Goal: Find specific page/section: Find specific page/section

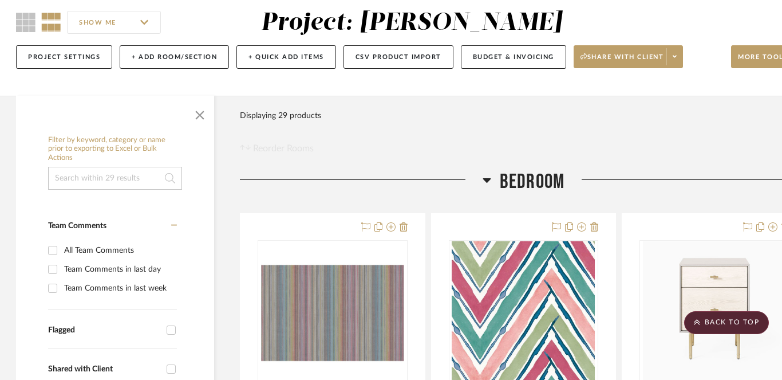
scroll to position [0, 1]
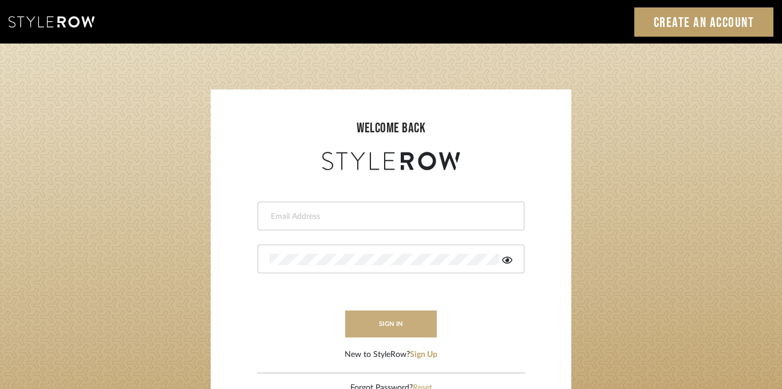
type input "devorah@thedzignroom.com"
click at [404, 316] on button "sign in" at bounding box center [391, 323] width 92 height 27
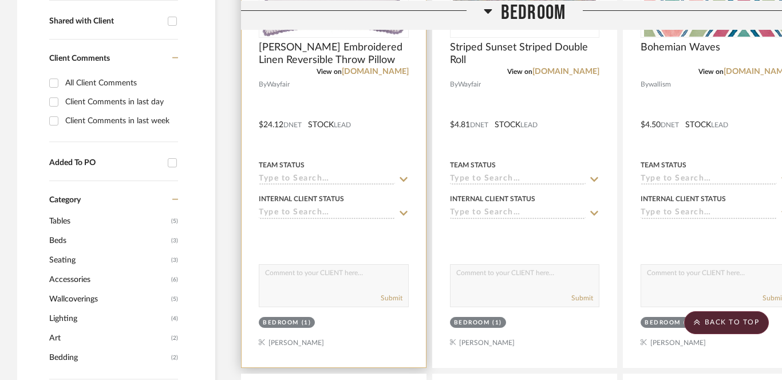
scroll to position [290, 0]
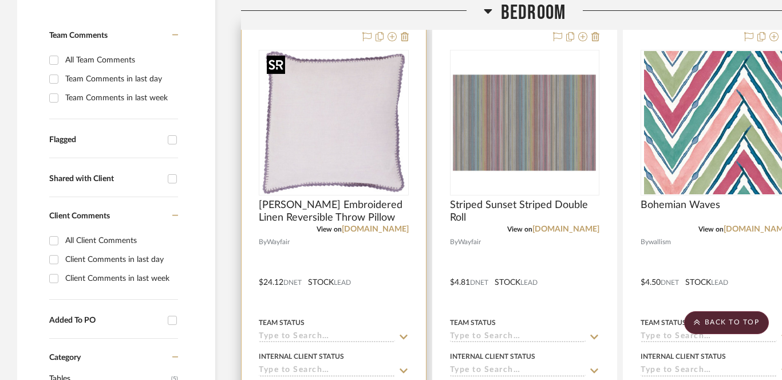
click at [343, 125] on img "0" at bounding box center [333, 122] width 143 height 143
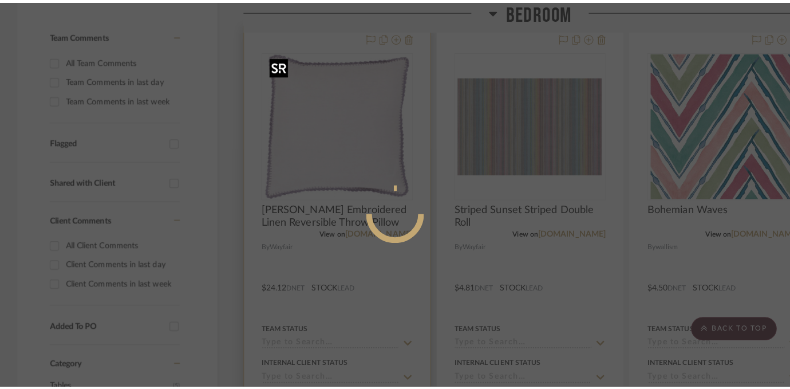
scroll to position [0, 0]
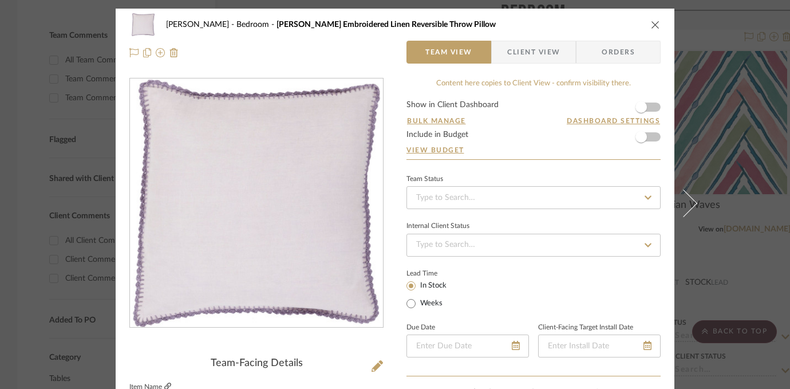
click at [164, 383] on icon at bounding box center [167, 386] width 7 height 7
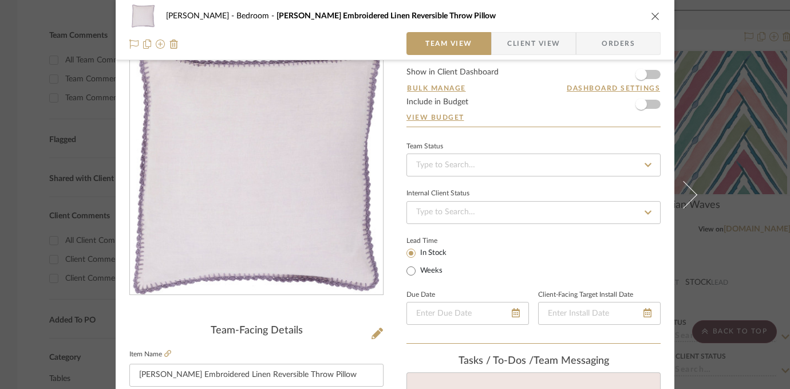
scroll to position [61, 0]
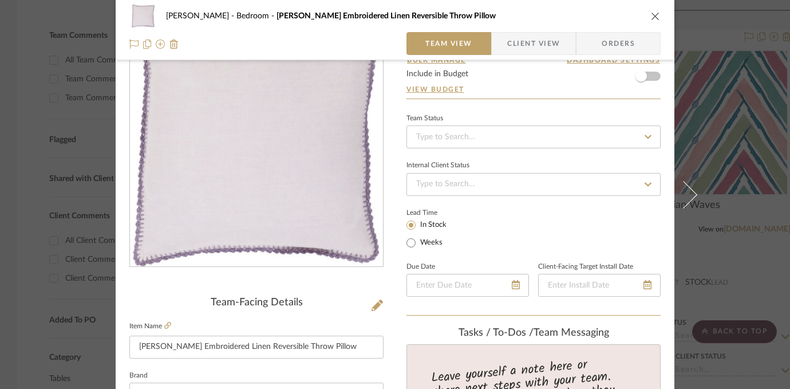
click at [744, 116] on div "Lustig Bedroom Stokes Embroidered Linen Reversible Throw Pillow Team View Clien…" at bounding box center [395, 194] width 790 height 389
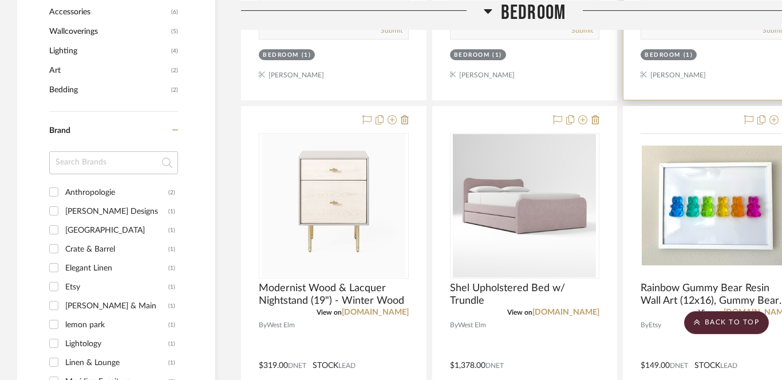
scroll to position [809, 0]
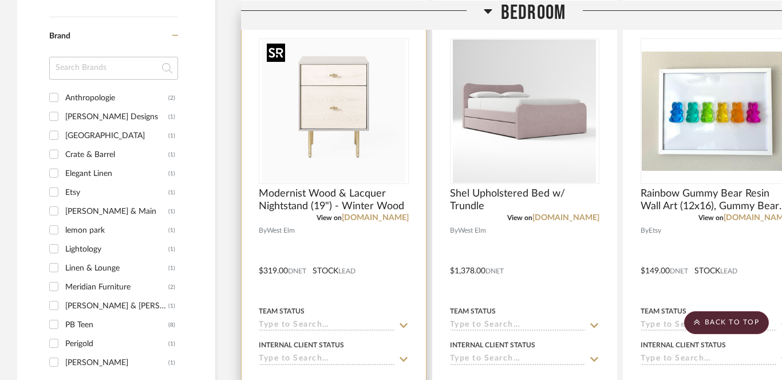
click at [0, 0] on img at bounding box center [0, 0] width 0 height 0
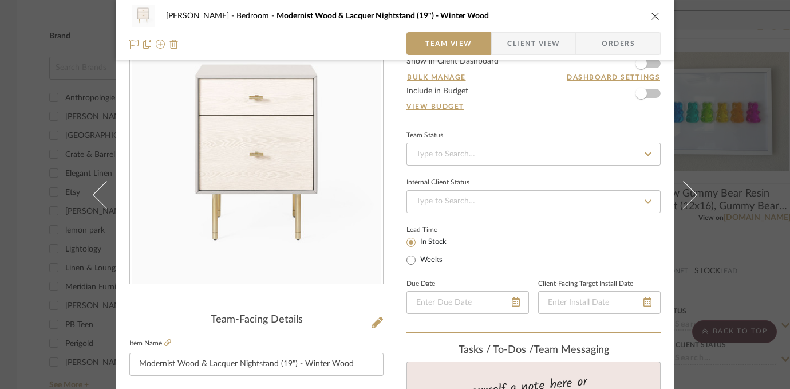
scroll to position [46, 0]
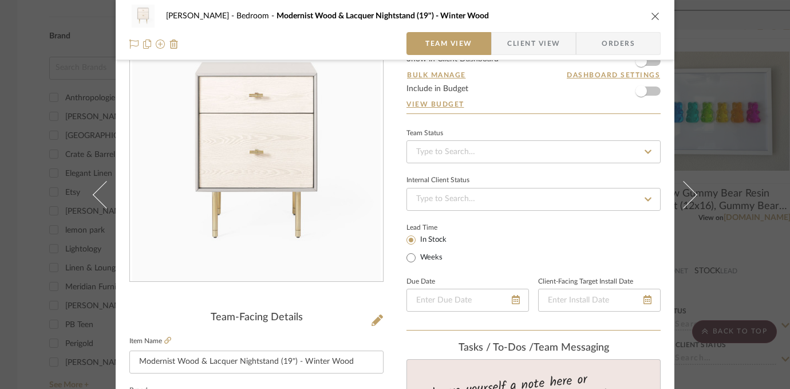
click at [160, 340] on label "Item Name" at bounding box center [150, 341] width 42 height 10
click at [165, 338] on icon at bounding box center [167, 340] width 7 height 7
click at [737, 85] on div "Lustig Bedroom Modernist Wood & Lacquer Nightstand (19") - Winter Wood Team Vie…" at bounding box center [395, 194] width 790 height 389
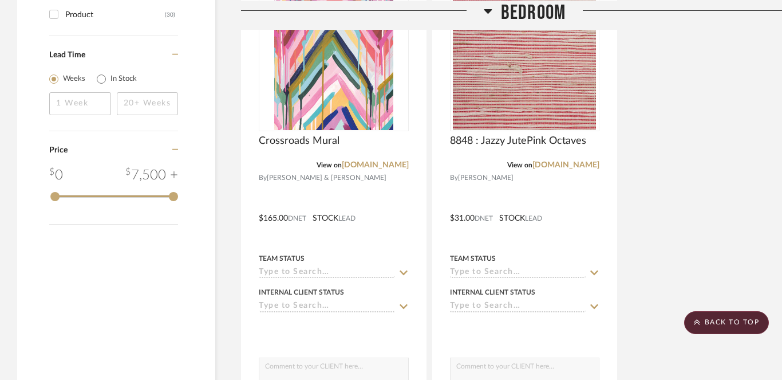
scroll to position [1570, 0]
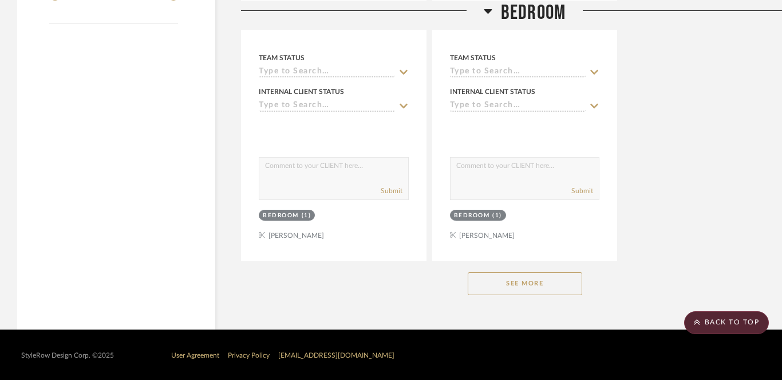
click at [547, 279] on button "See More" at bounding box center [525, 283] width 115 height 23
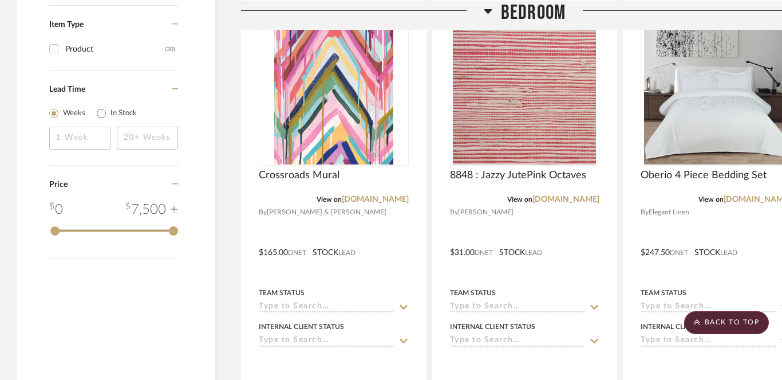
scroll to position [1329, 0]
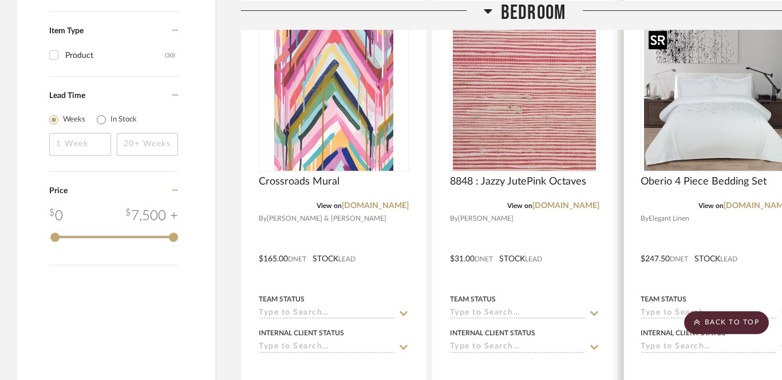
click at [671, 161] on img "0" at bounding box center [715, 98] width 143 height 143
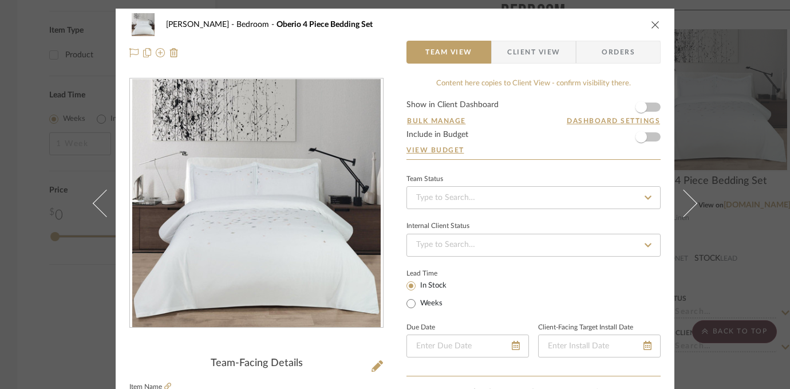
scroll to position [31, 0]
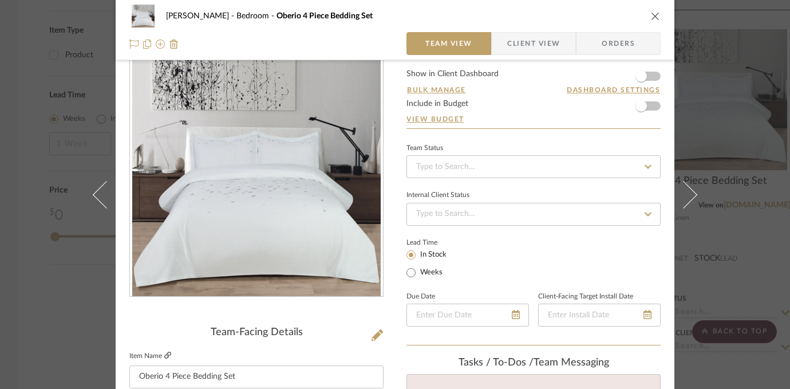
click at [164, 355] on icon at bounding box center [167, 355] width 7 height 7
click at [742, 204] on div "Lustig Bedroom Oberio 4 Piece Bedding Set Team View Client View Orders Team-Fac…" at bounding box center [395, 194] width 790 height 389
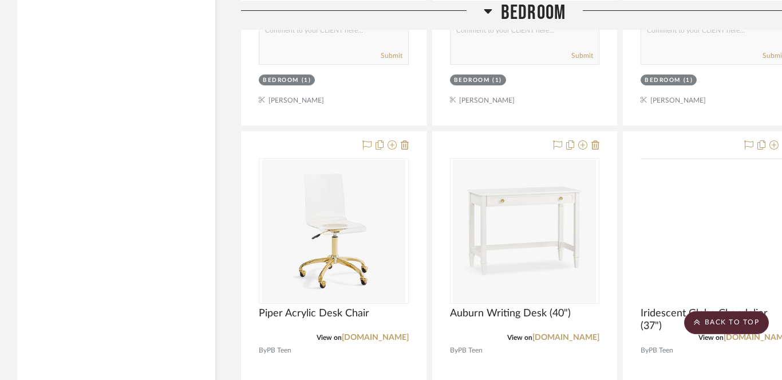
scroll to position [1792, 0]
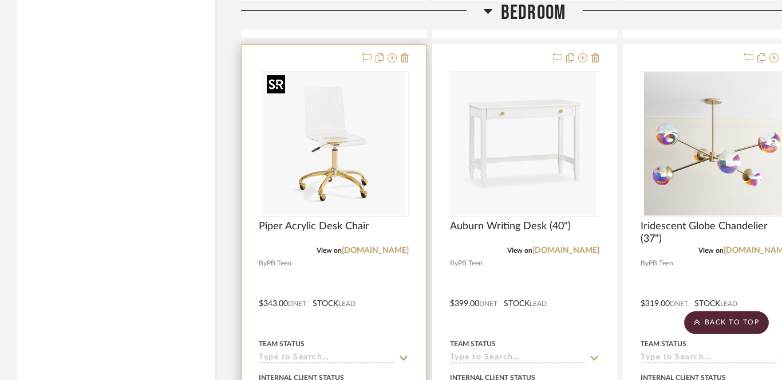
click at [0, 0] on img at bounding box center [0, 0] width 0 height 0
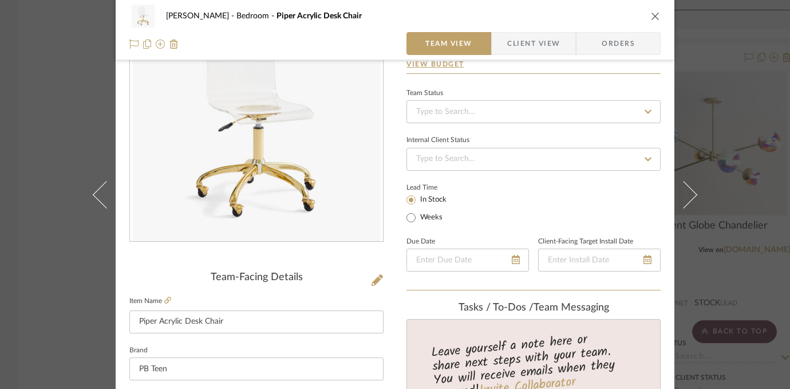
scroll to position [218, 0]
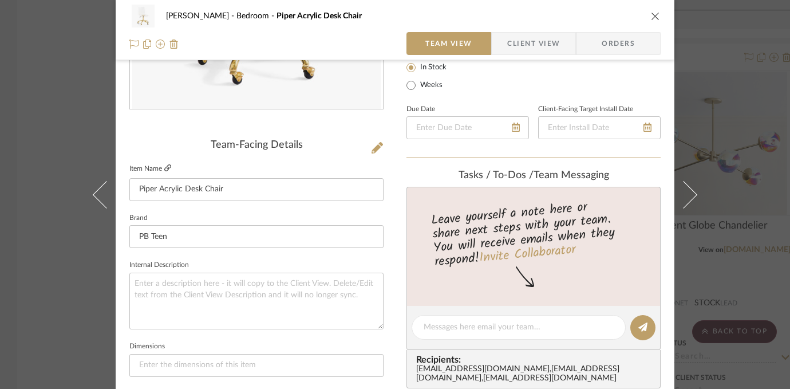
click at [164, 171] on icon at bounding box center [167, 167] width 7 height 7
click at [743, 159] on div "Lustig Bedroom Piper Acrylic Desk Chair Team View Client View Orders Team-Facin…" at bounding box center [395, 194] width 790 height 389
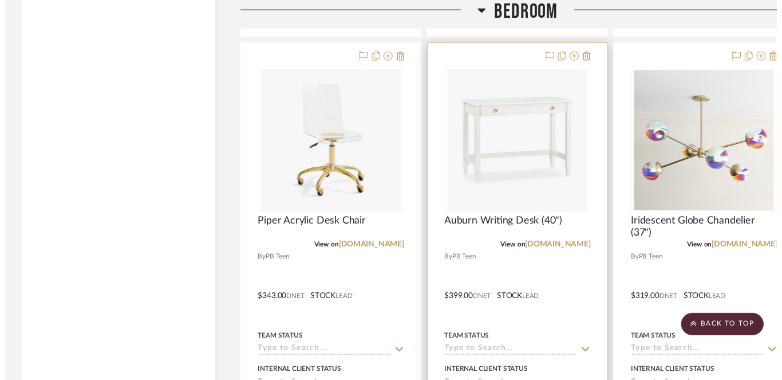
scroll to position [1792, 0]
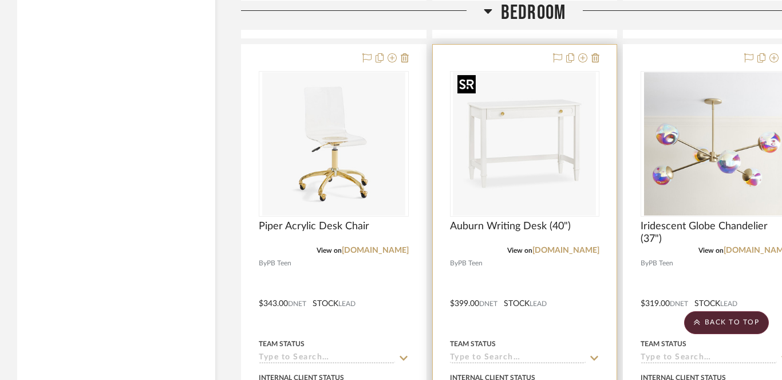
click at [559, 161] on img "0" at bounding box center [524, 143] width 143 height 143
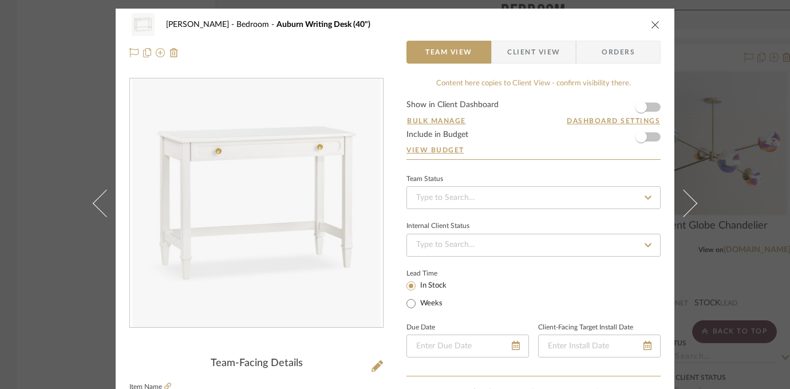
scroll to position [148, 0]
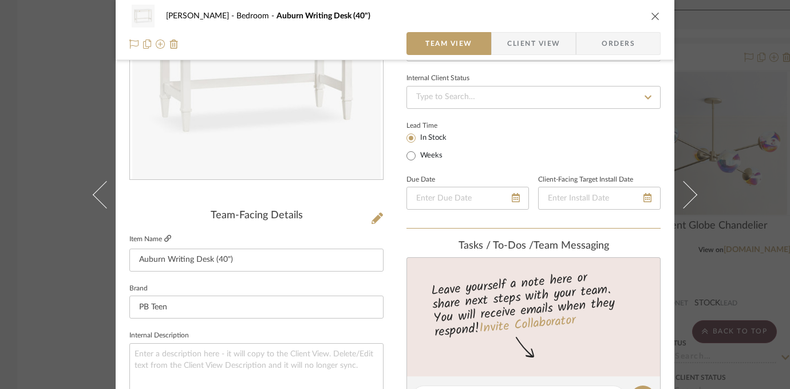
click at [164, 239] on icon at bounding box center [167, 238] width 7 height 7
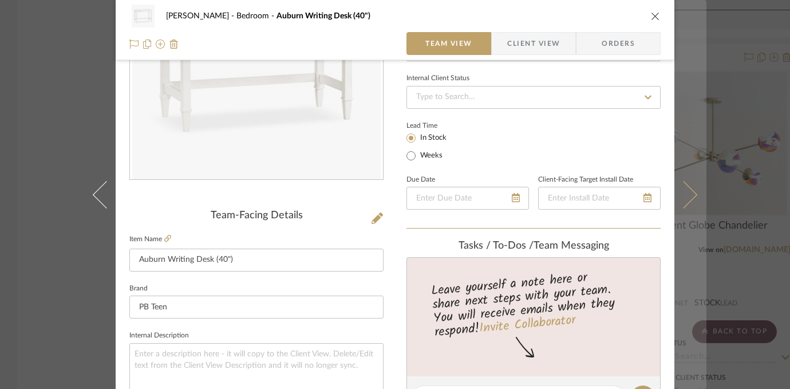
click at [698, 49] on button at bounding box center [691, 194] width 32 height 389
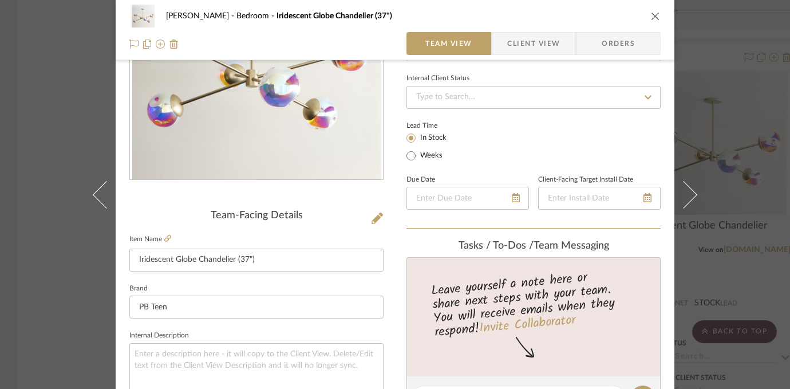
click at [775, 68] on div "Lustig Bedroom Iridescent Globe Chandelier (37") Team View Client View Orders T…" at bounding box center [395, 194] width 790 height 389
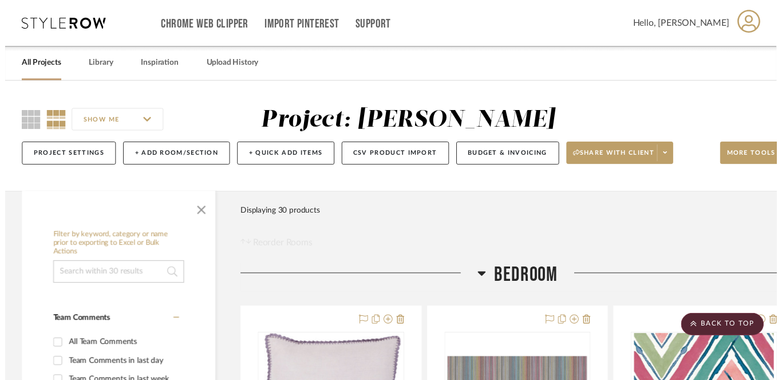
scroll to position [1792, 0]
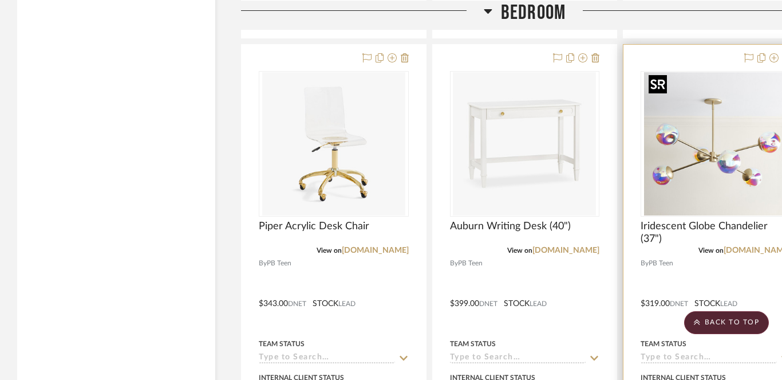
click at [702, 134] on img "0" at bounding box center [715, 143] width 143 height 143
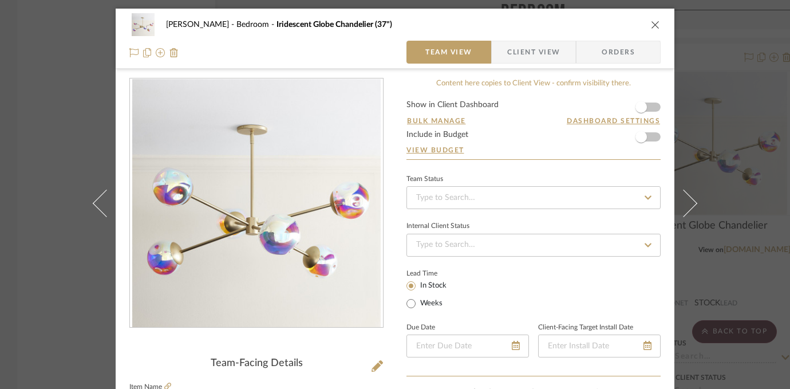
scroll to position [127, 0]
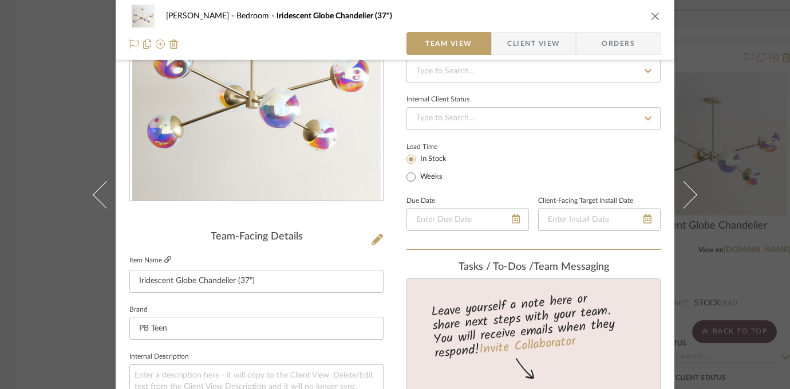
click at [164, 259] on icon at bounding box center [167, 259] width 7 height 7
click at [696, 119] on button at bounding box center [691, 194] width 32 height 389
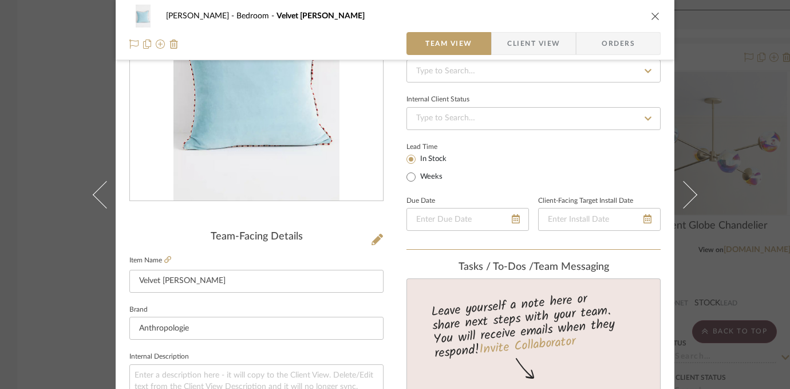
click at [726, 110] on div "Lustig Bedroom Velvet Milo Pillow Team View Client View Orders Team-Facing Deta…" at bounding box center [395, 194] width 790 height 389
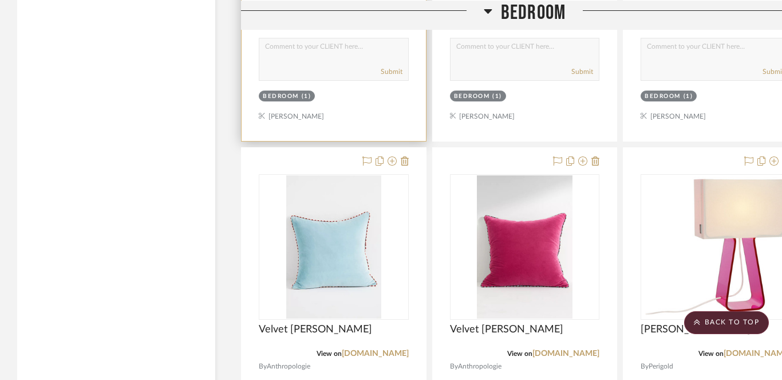
scroll to position [2226, 0]
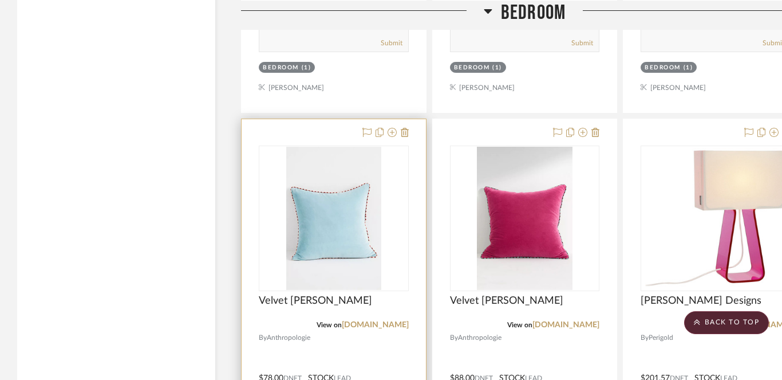
click at [0, 0] on img at bounding box center [0, 0] width 0 height 0
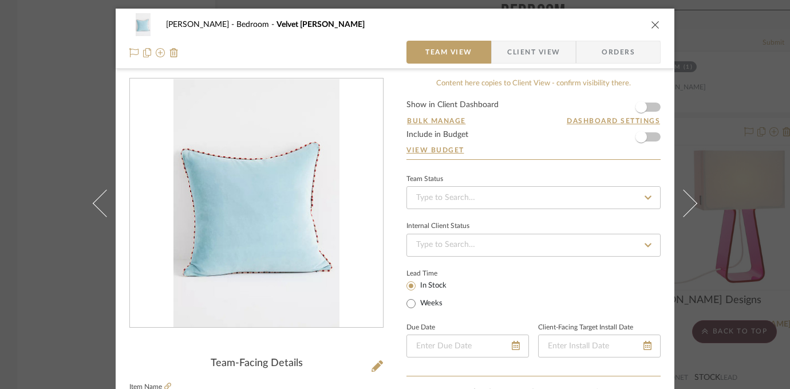
scroll to position [164, 0]
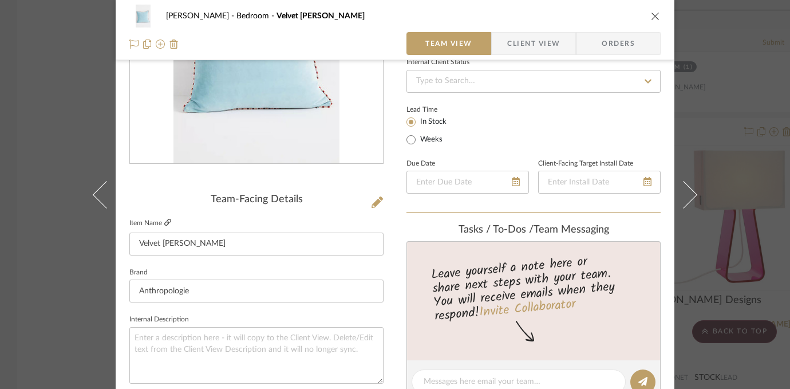
click at [164, 222] on icon at bounding box center [167, 222] width 7 height 7
click at [704, 88] on div "Lustig Bedroom Velvet Milo Pillow Team View Client View Orders Team-Facing Deta…" at bounding box center [395, 194] width 790 height 389
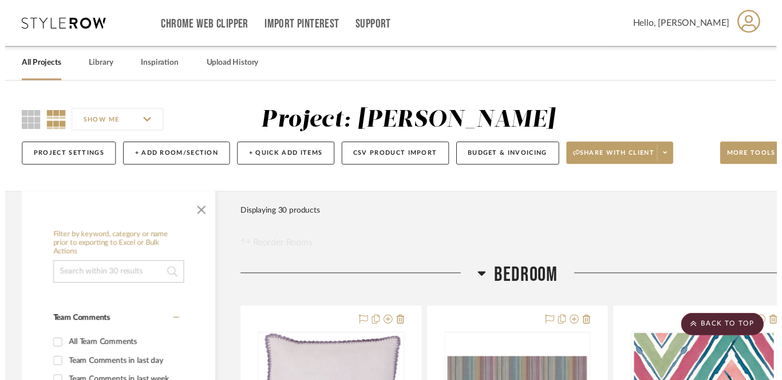
scroll to position [2226, 0]
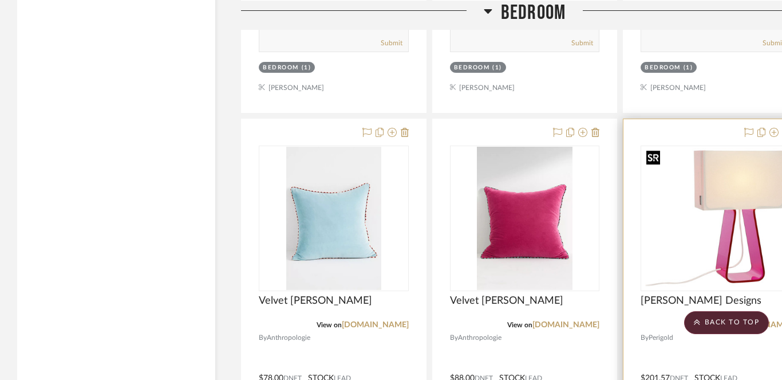
click at [0, 0] on img at bounding box center [0, 0] width 0 height 0
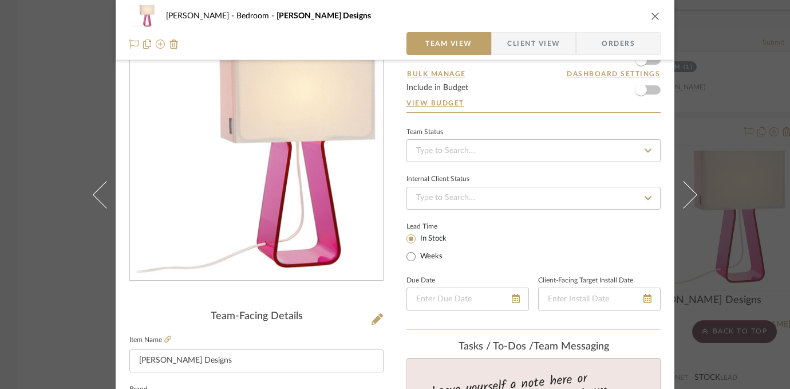
scroll to position [146, 0]
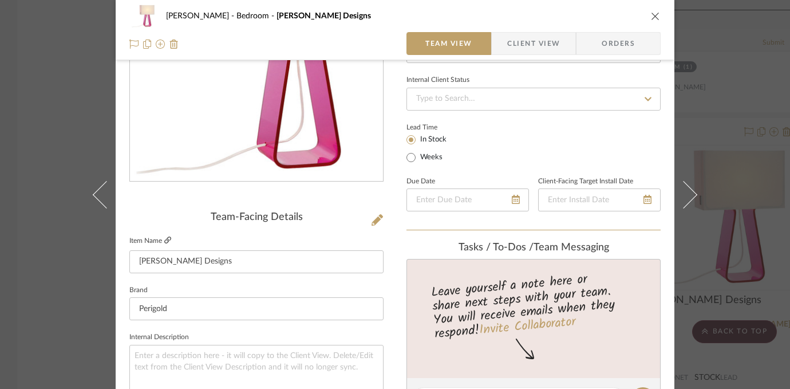
click at [165, 239] on icon at bounding box center [167, 240] width 7 height 7
click at [770, 104] on div "Lustig Bedroom Pablo Designs Team View Client View Orders Team-Facing Details I…" at bounding box center [395, 194] width 790 height 389
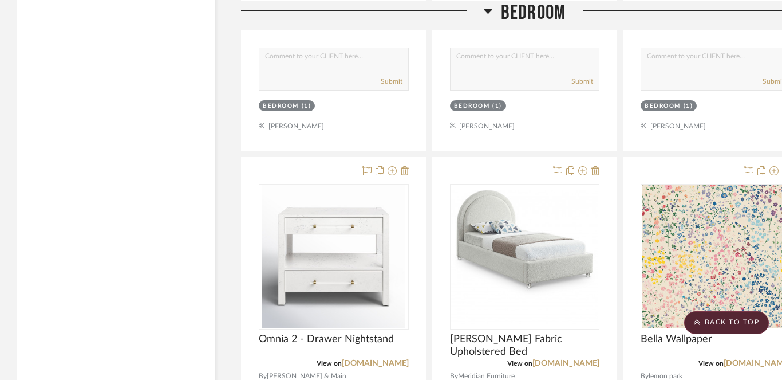
scroll to position [2816, 0]
